Goal: Information Seeking & Learning: Learn about a topic

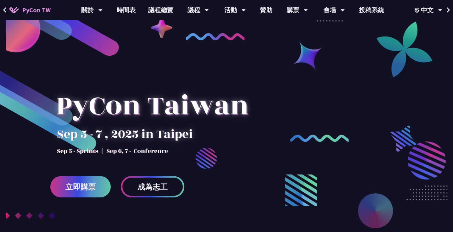
click at [155, 10] on link "議程總覽" at bounding box center [161, 10] width 38 height 20
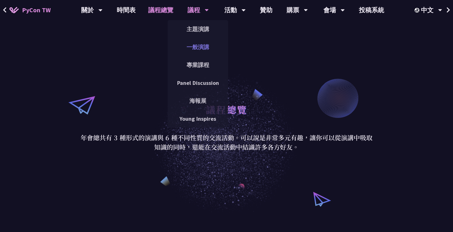
click at [195, 48] on link "一般演講" at bounding box center [198, 47] width 60 height 15
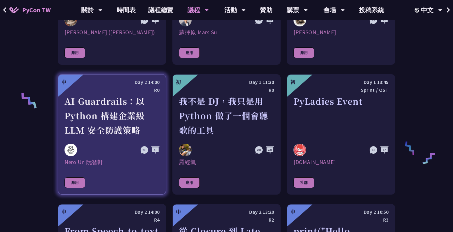
scroll to position [428, 0]
click at [141, 116] on div "AI Guardrails：以 Python 構建企業級 LLM 安全防護策略" at bounding box center [112, 115] width 95 height 43
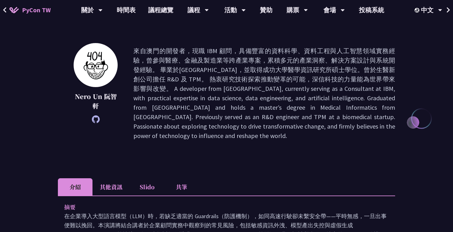
scroll to position [61, 0]
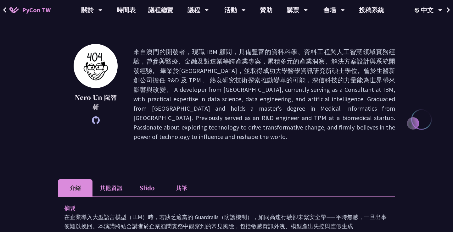
click at [266, 71] on p at bounding box center [265, 94] width 262 height 94
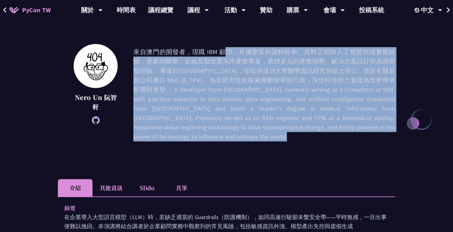
click at [266, 71] on p at bounding box center [265, 94] width 262 height 94
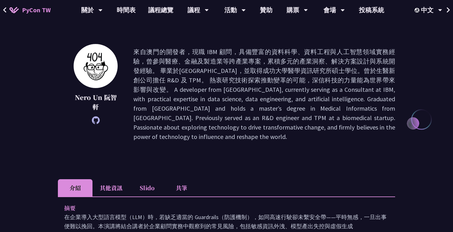
click at [259, 77] on p at bounding box center [265, 94] width 262 height 94
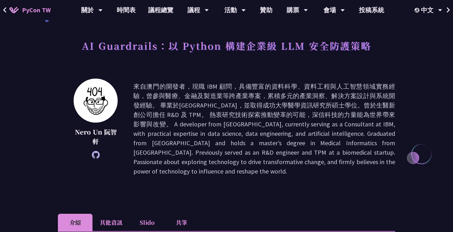
scroll to position [27, 0]
click at [265, 152] on p at bounding box center [265, 129] width 262 height 94
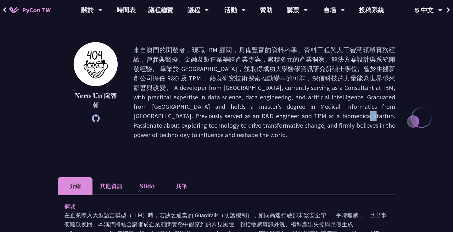
scroll to position [64, 0]
click at [274, 129] on p at bounding box center [265, 92] width 262 height 94
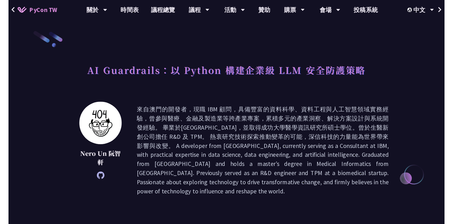
scroll to position [0, 0]
